Goal: Task Accomplishment & Management: Use online tool/utility

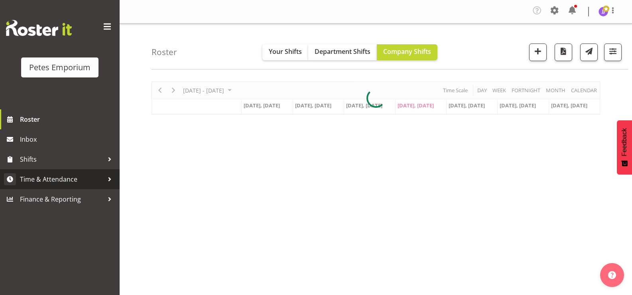
click at [73, 186] on link "Time & Attendance" at bounding box center [60, 179] width 120 height 20
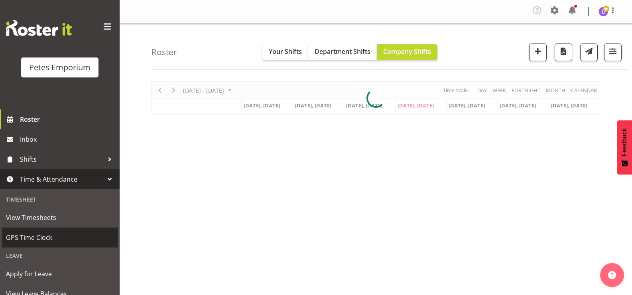
click at [64, 243] on span "GPS Time Clock" at bounding box center [60, 237] width 108 height 12
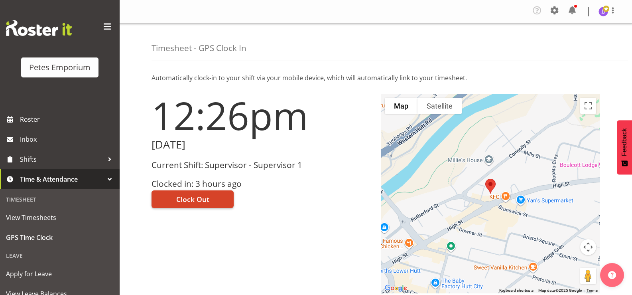
click at [204, 196] on span "Clock Out" at bounding box center [192, 199] width 33 height 10
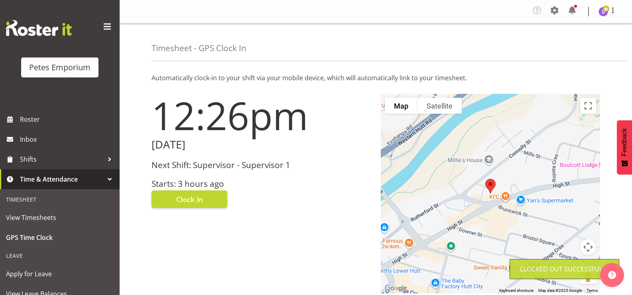
click at [605, 16] on img at bounding box center [603, 12] width 10 height 10
click at [571, 45] on link "Log Out" at bounding box center [579, 44] width 77 height 14
